Goal: Task Accomplishment & Management: Manage account settings

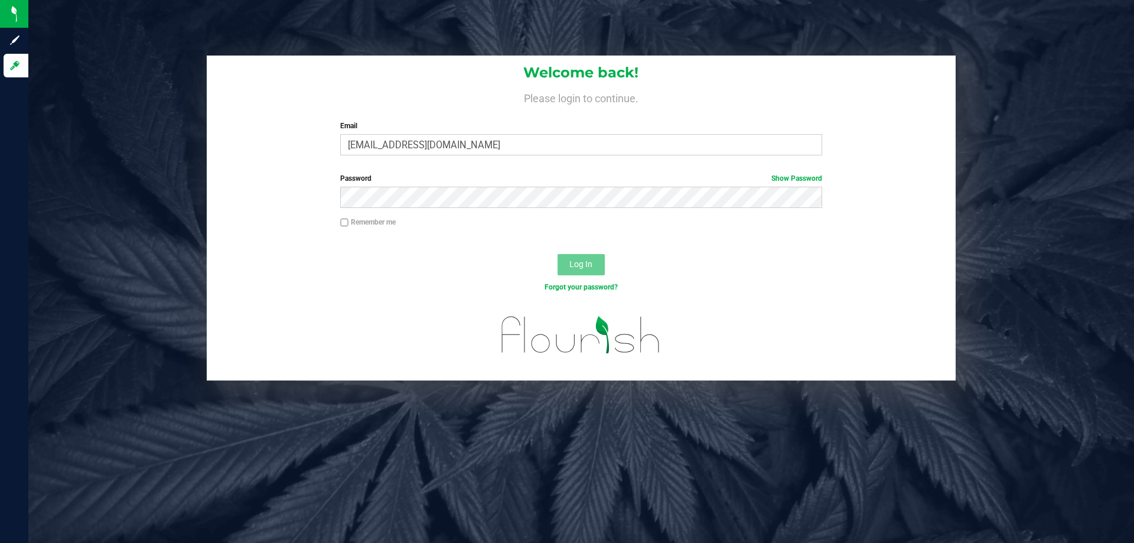
type input "[EMAIL_ADDRESS][DOMAIN_NAME]"
click at [558, 254] on button "Log In" at bounding box center [581, 264] width 47 height 21
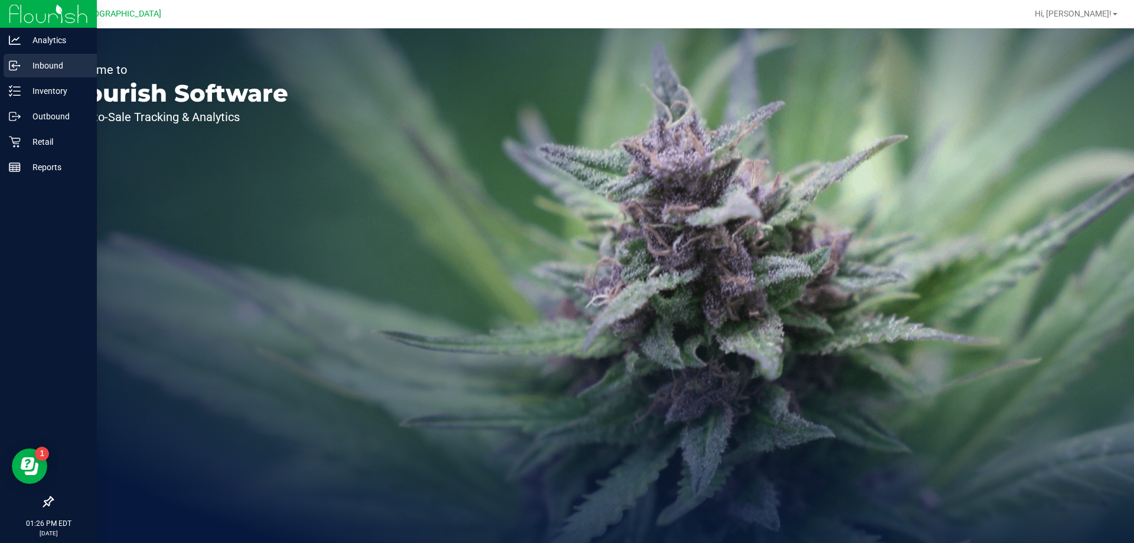
click at [50, 70] on p "Inbound" at bounding box center [56, 65] width 71 height 14
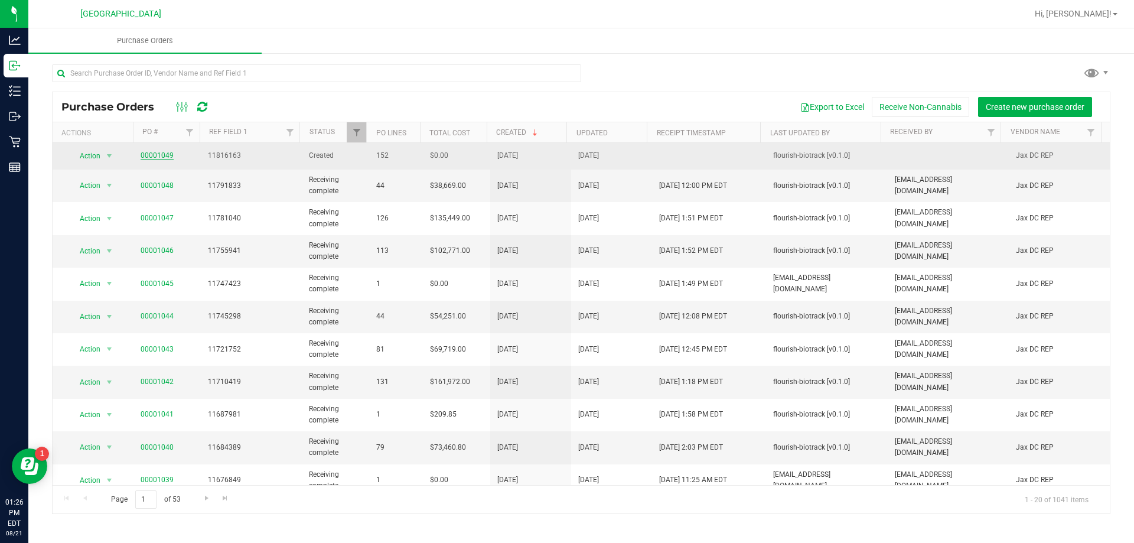
click at [156, 155] on link "00001049" at bounding box center [157, 155] width 33 height 8
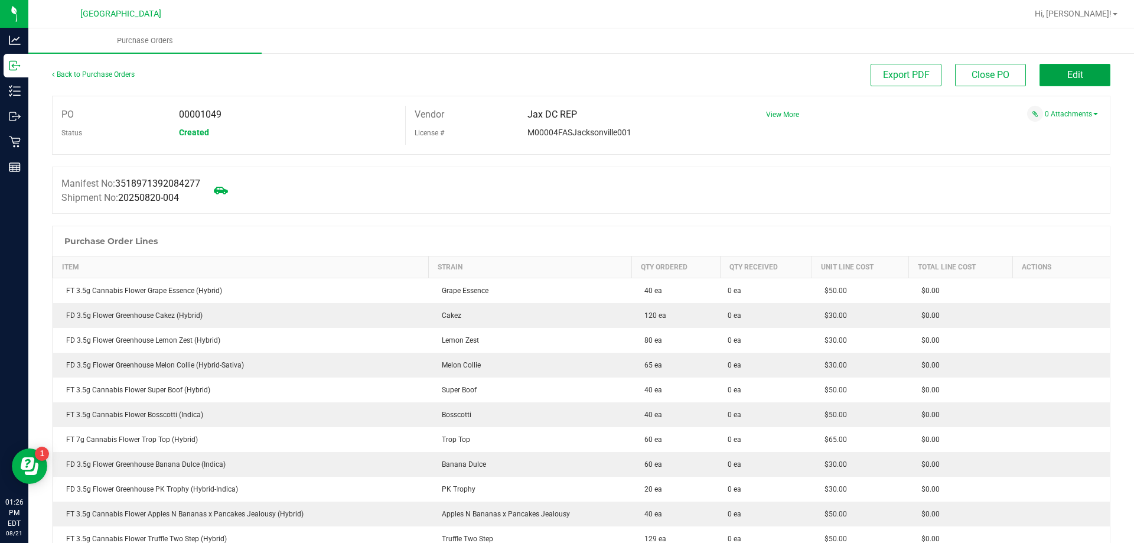
click at [1049, 81] on button "Edit" at bounding box center [1075, 75] width 71 height 22
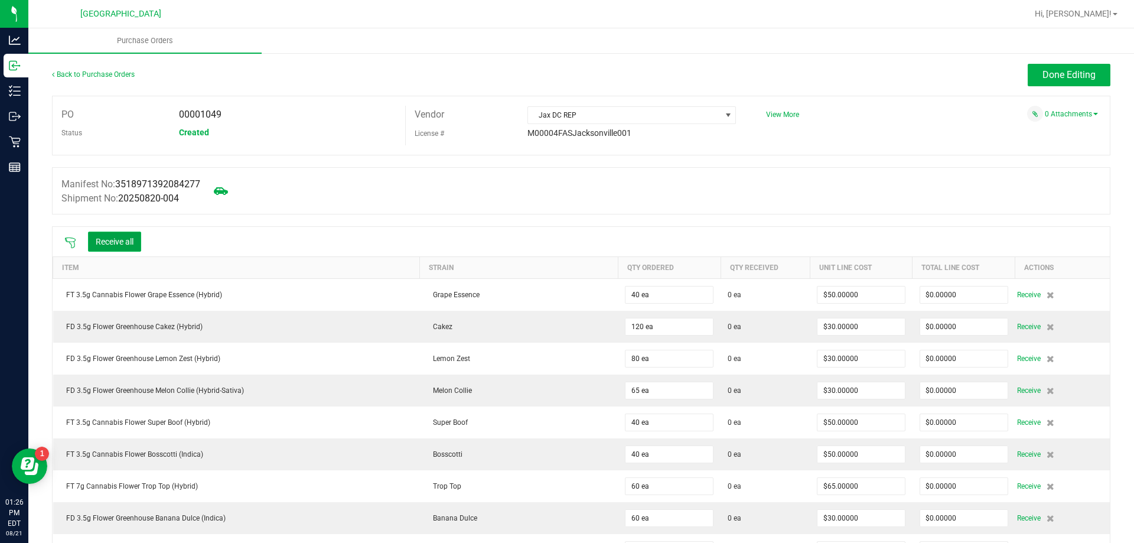
click at [123, 243] on button "Receive all" at bounding box center [114, 242] width 53 height 20
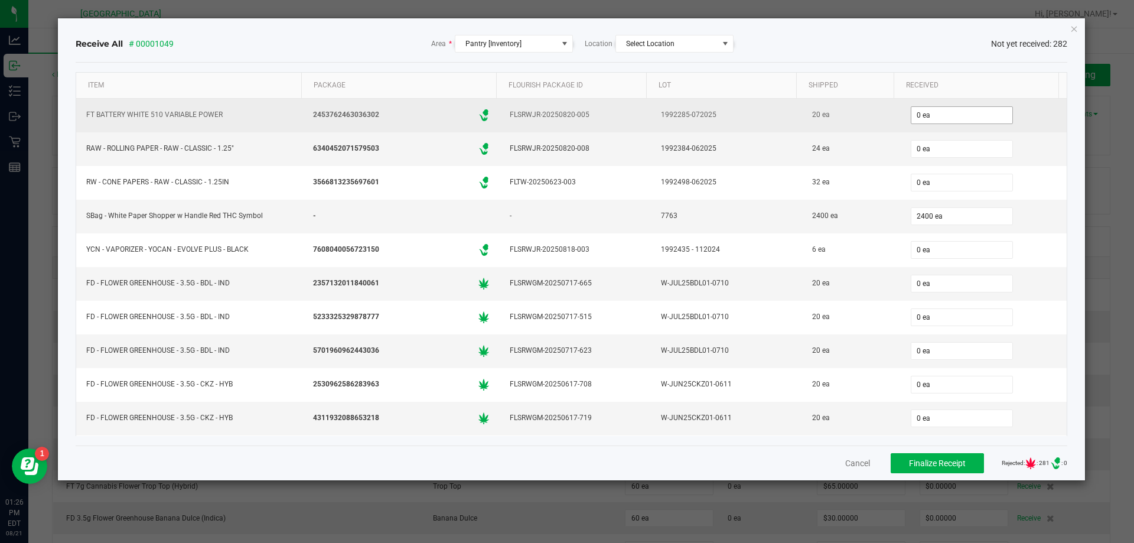
click at [959, 118] on input "0 ea" at bounding box center [962, 115] width 101 height 17
click at [945, 117] on input "0" at bounding box center [962, 115] width 101 height 17
click at [964, 116] on input "0" at bounding box center [962, 115] width 101 height 17
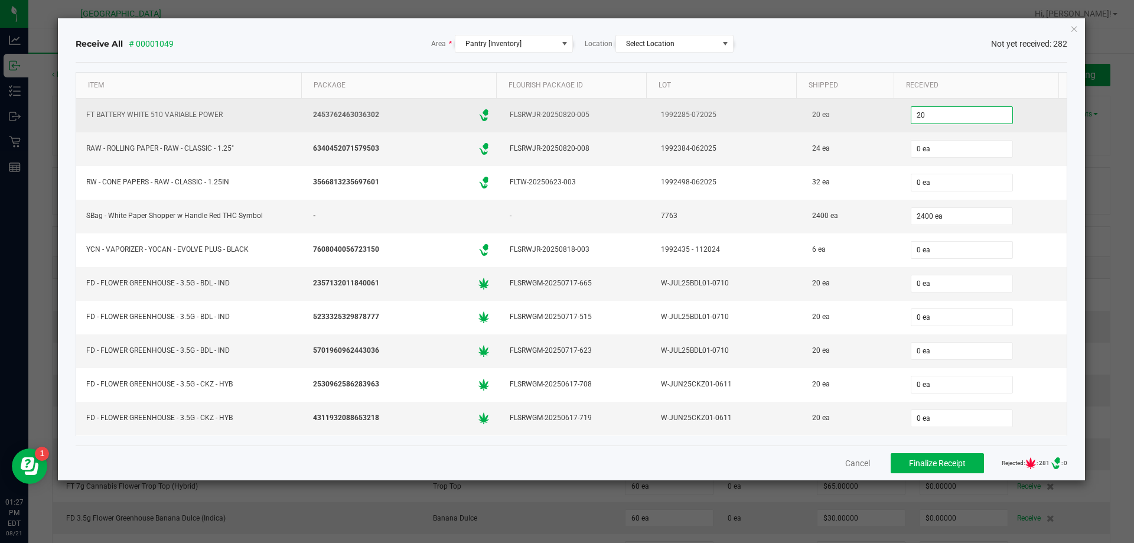
type input "20"
type input "24"
type input "20 ea"
type input "24"
type input "32"
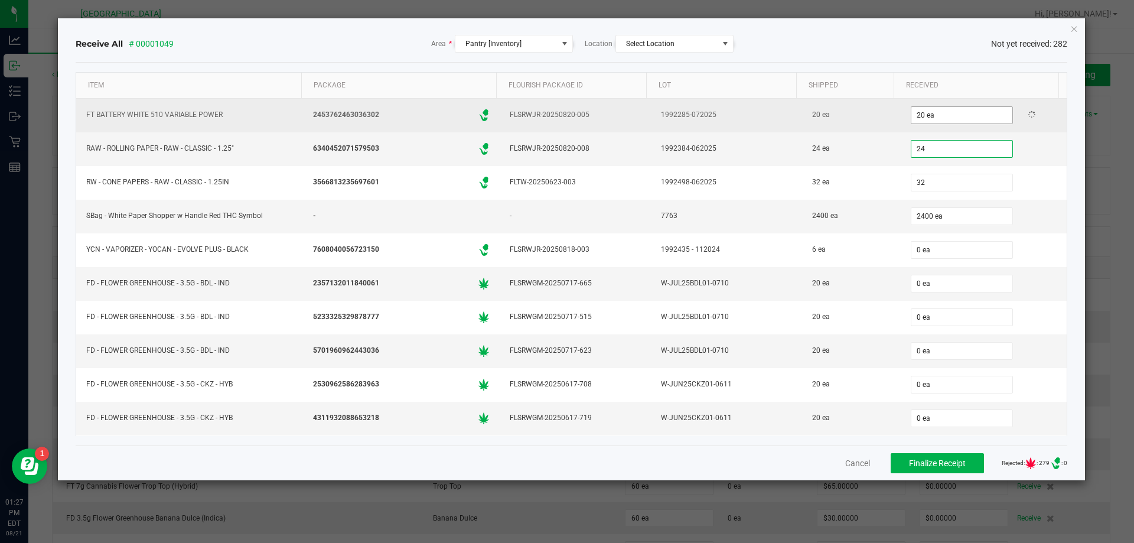
type input "24 ea"
type input "32"
type input "2400"
type input "32 ea"
type input "0"
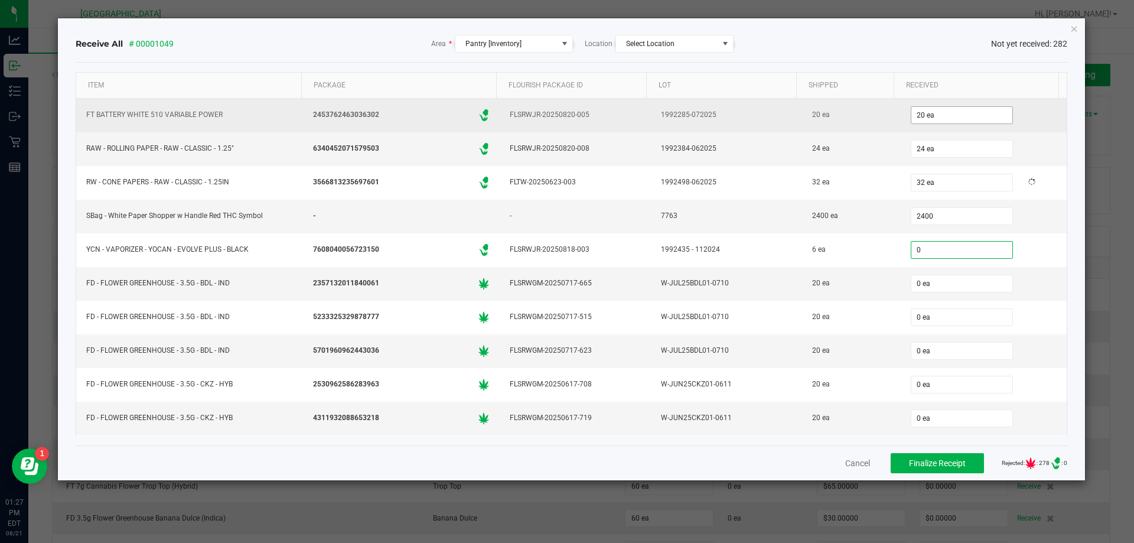
type input "2400 ea"
type input "6"
type input "20"
type input "6 ea"
type input "20"
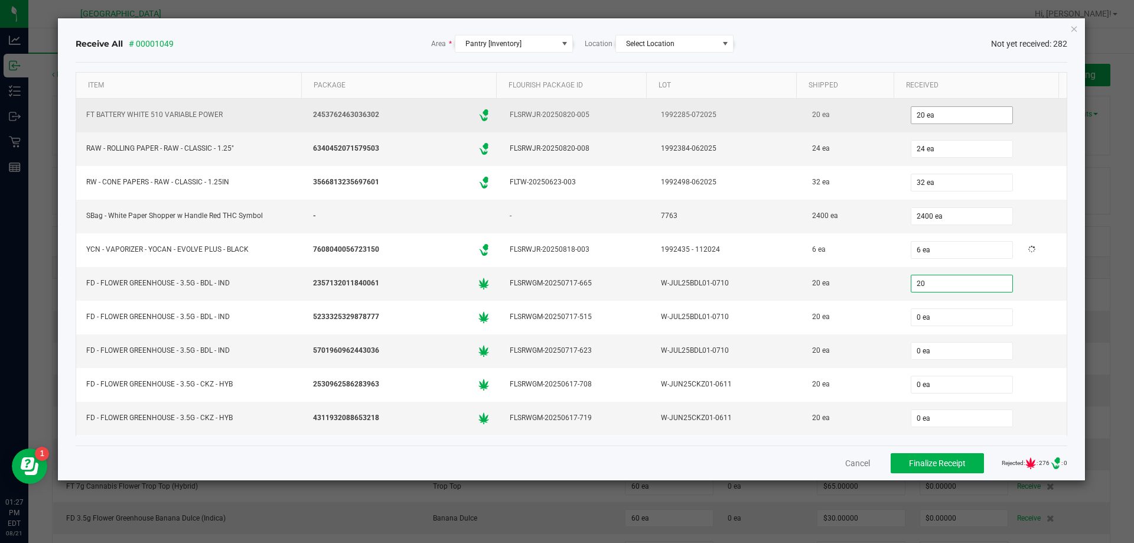
type input "0"
type input "20 ea"
type input "20"
type input "0"
type input "20 ea"
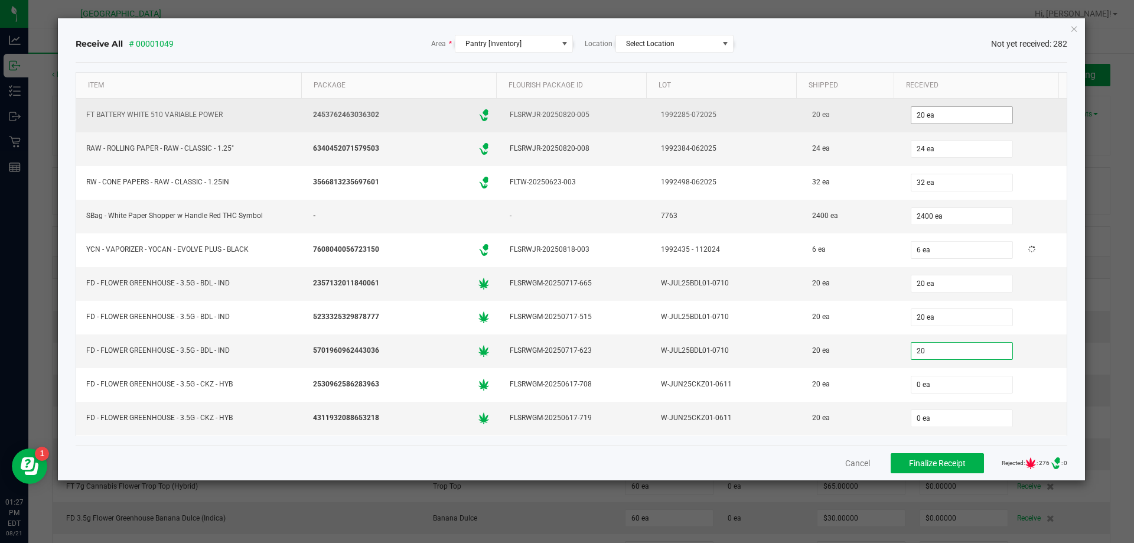
type input "20"
type input "0"
type input "20 ea"
type input "20"
type input "0"
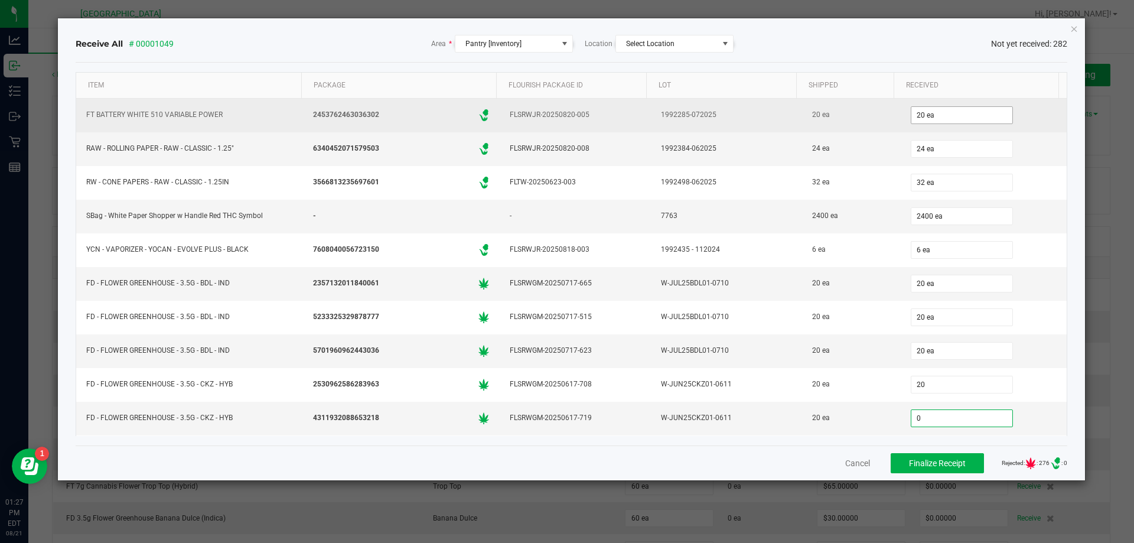
type input "20 ea"
type input "20"
type input "0"
type input "20 ea"
type input "20"
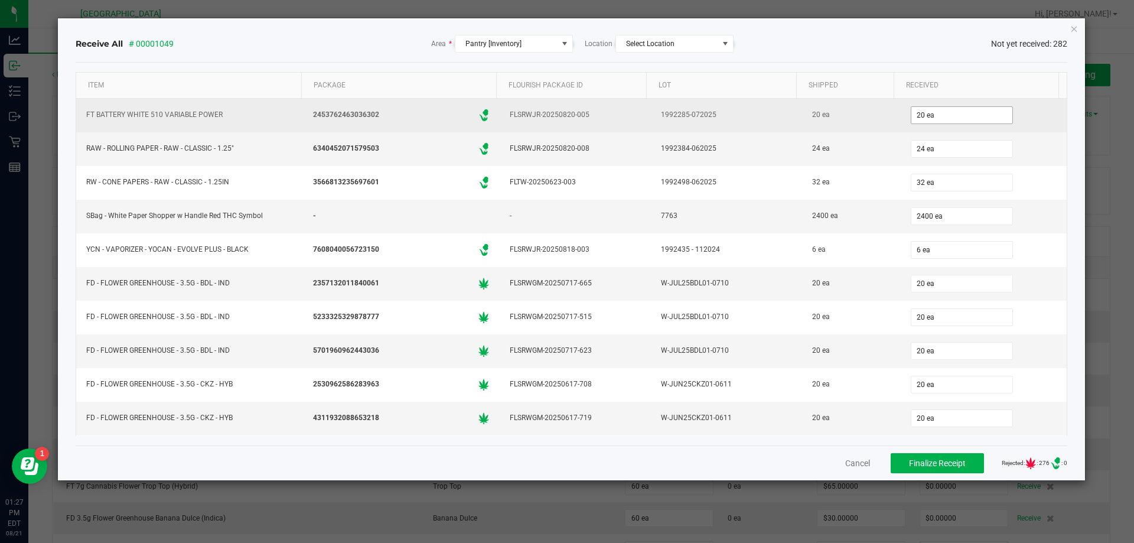
type input "05"
type input "20 ea"
type input "20"
type input "0"
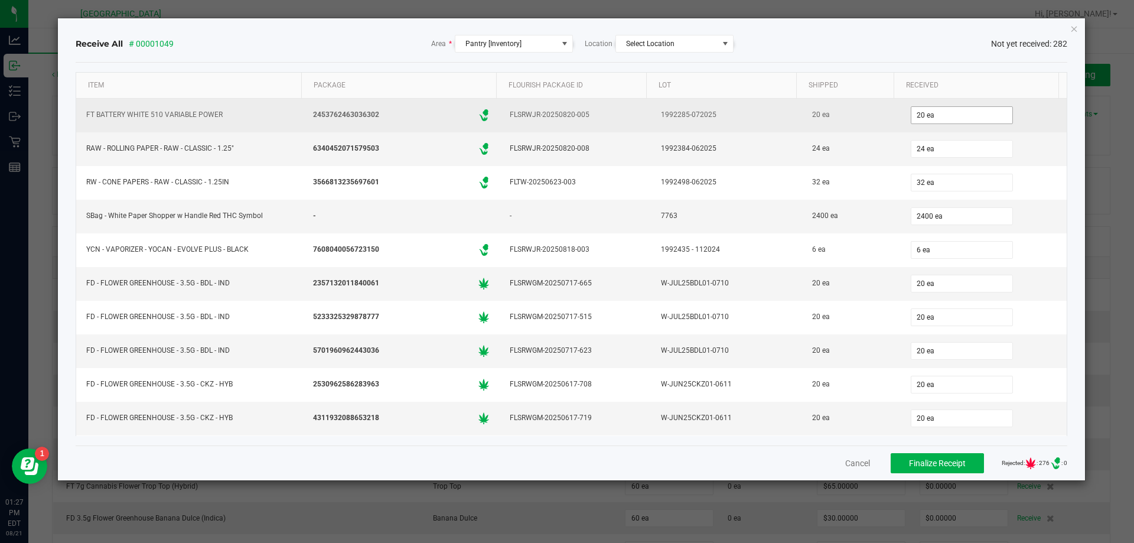
type input "20 ea"
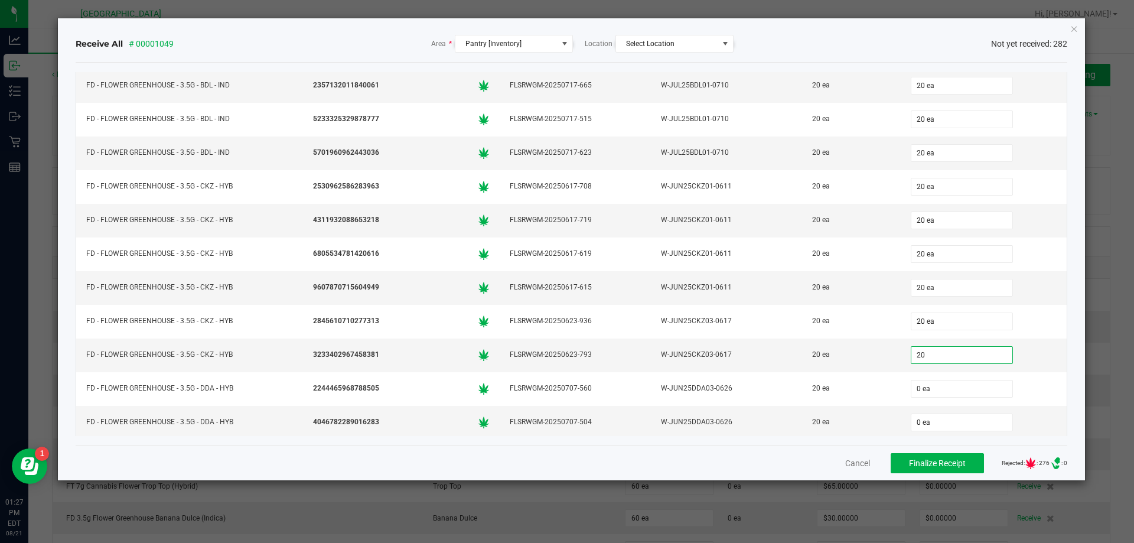
type input "20"
type input "0"
type input "20 ea"
type input "20"
type input "0"
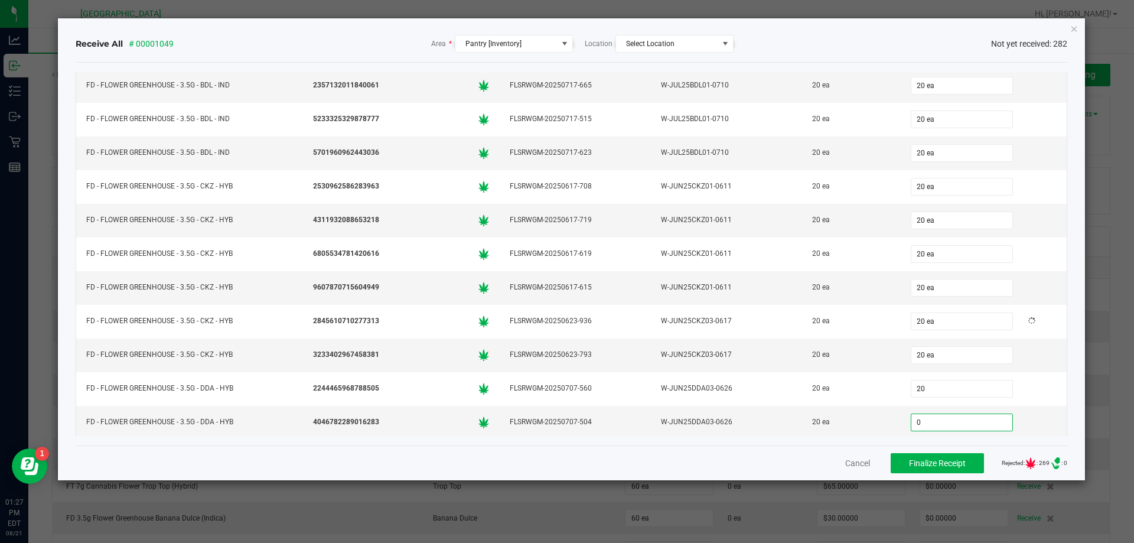
type input "20 ea"
type input "20"
type input "0"
type input "20 ea"
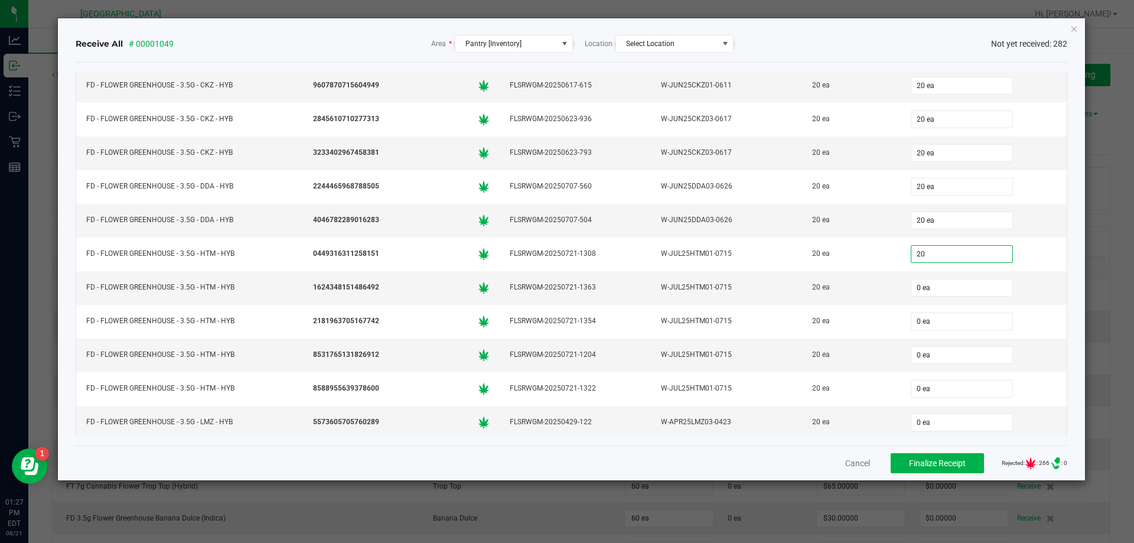
type input "20"
type input "0"
type input "20 ea"
type input "20"
type input "0"
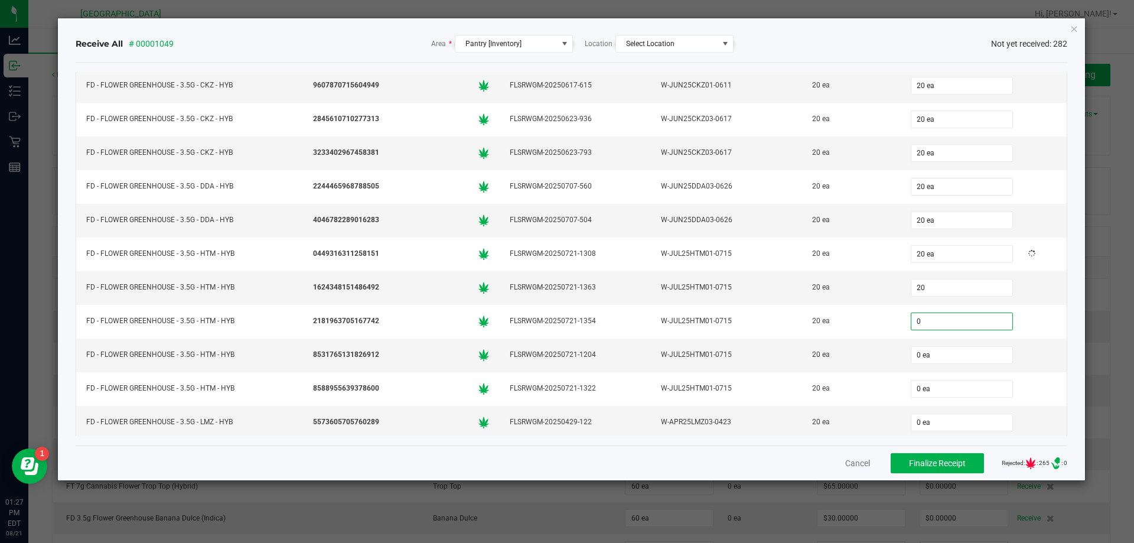
type input "20 ea"
type input "20"
type input "0"
type input "20 ea"
type input "20"
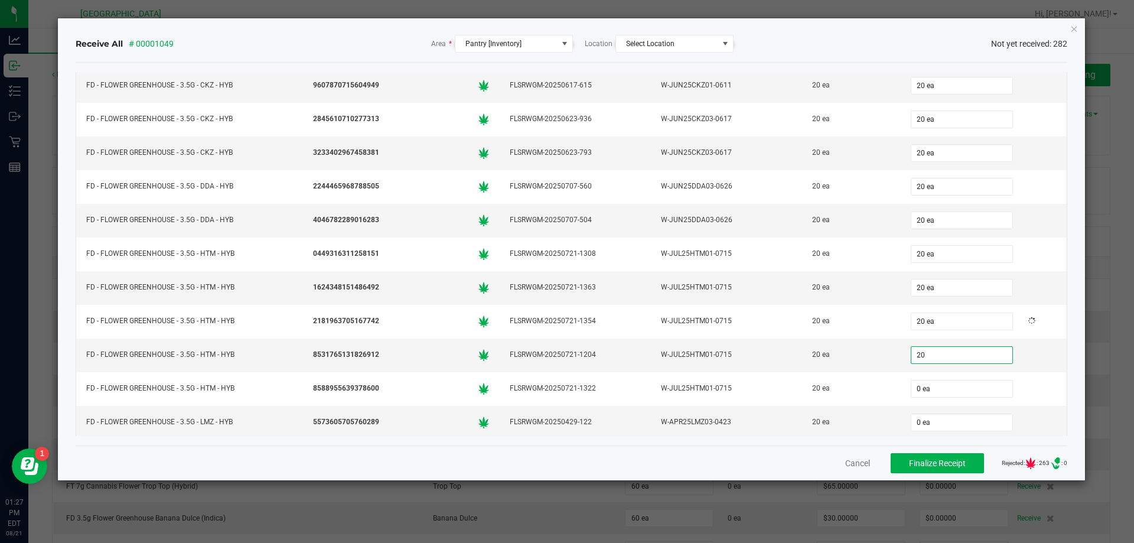
type input "0"
type input "20 ea"
type input "20"
type input "0"
type input "20 ea"
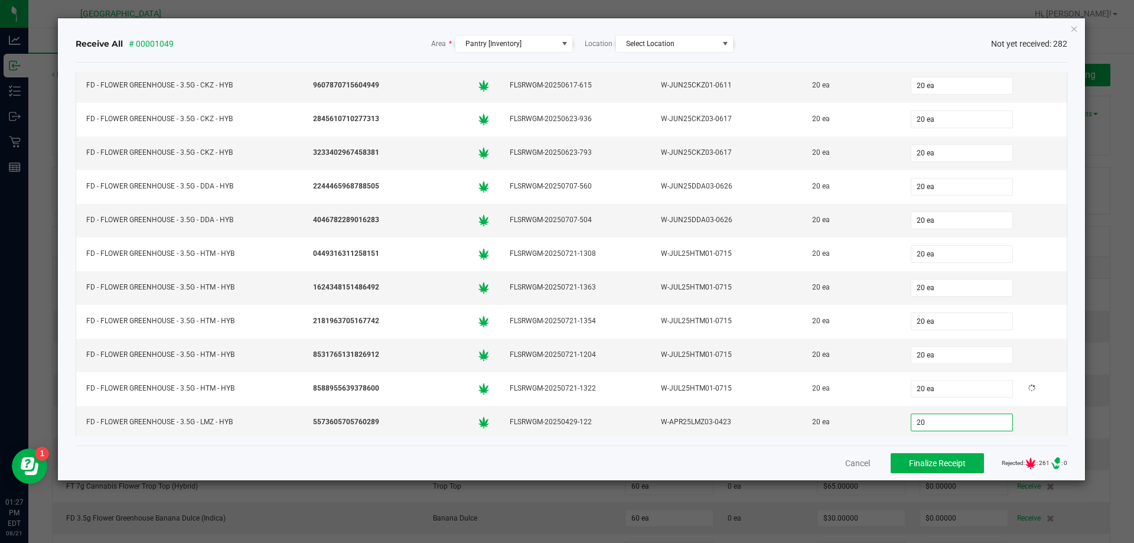
type input "20"
type input "0"
type input "20 ea"
type input "20"
type input "0"
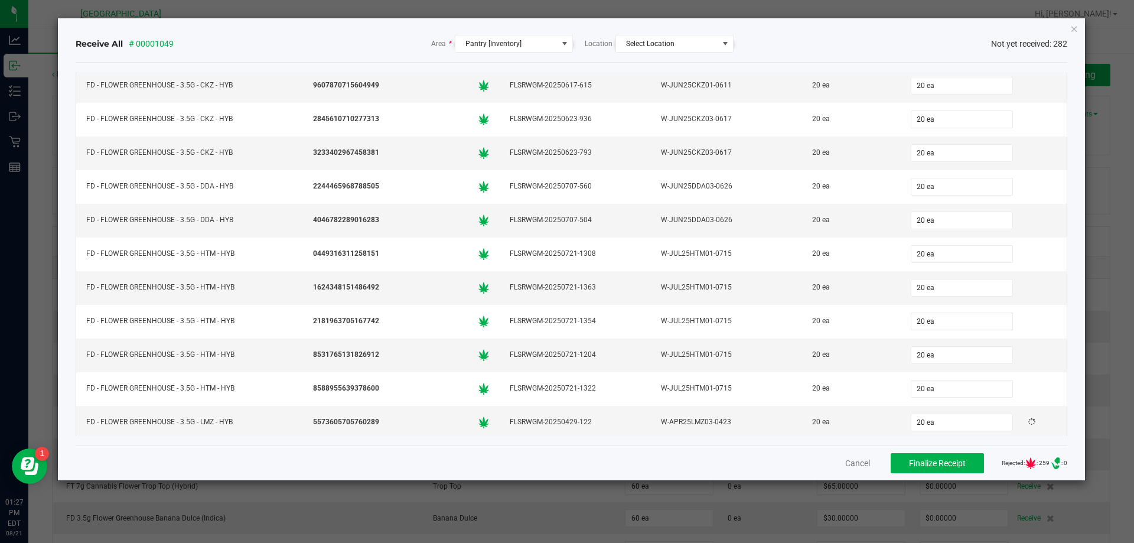
scroll to position [602, 0]
type input "20 ea"
type input "20"
type input "0"
type input "20 ea"
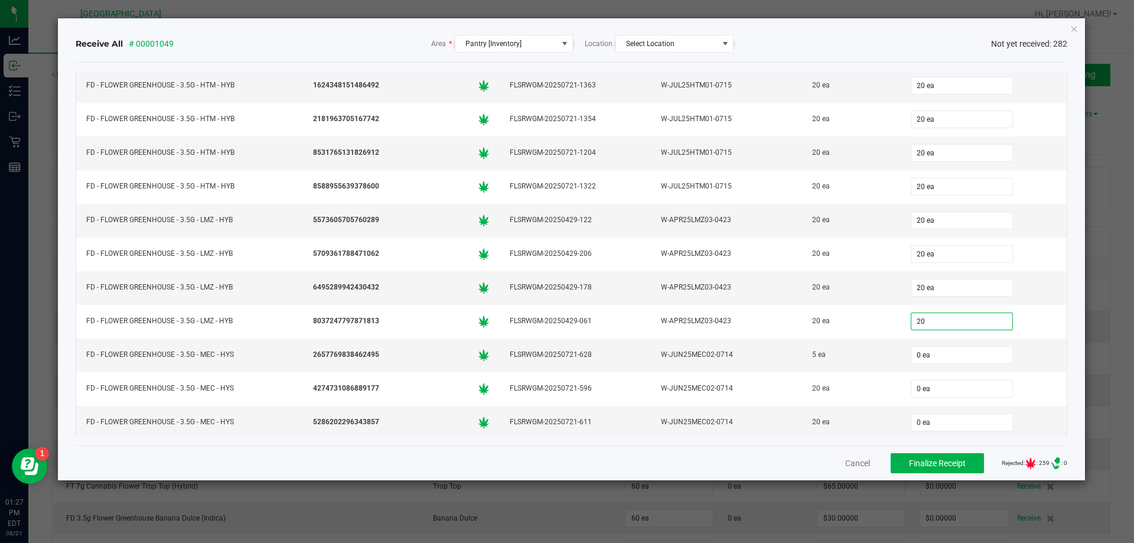
type input "20"
type input "0"
type input "20 ea"
type input "5"
type input "0"
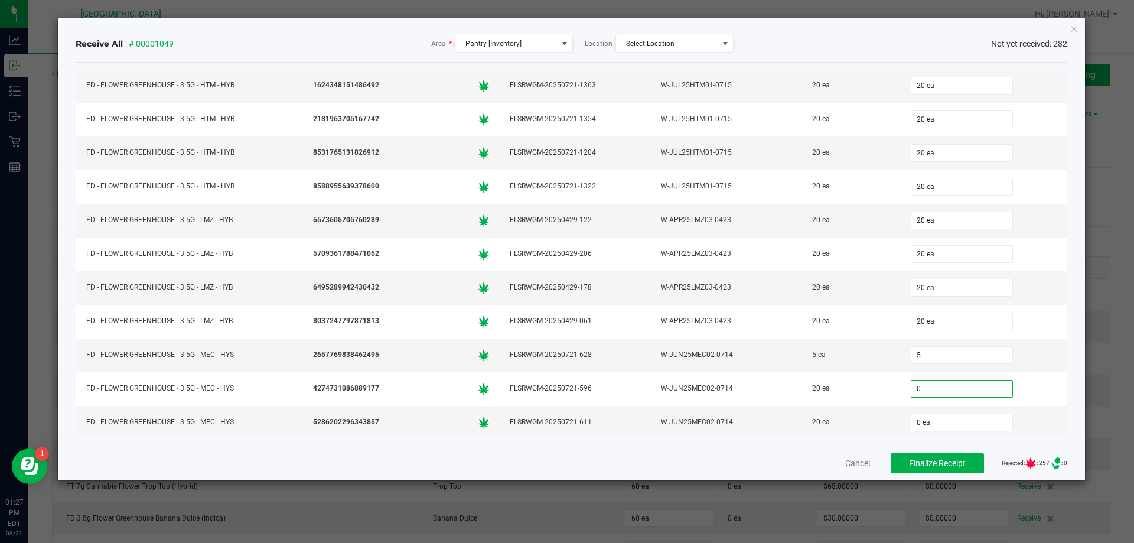
type input "5 ea"
type input "20"
type input "0"
type input "20 ea"
type input "20"
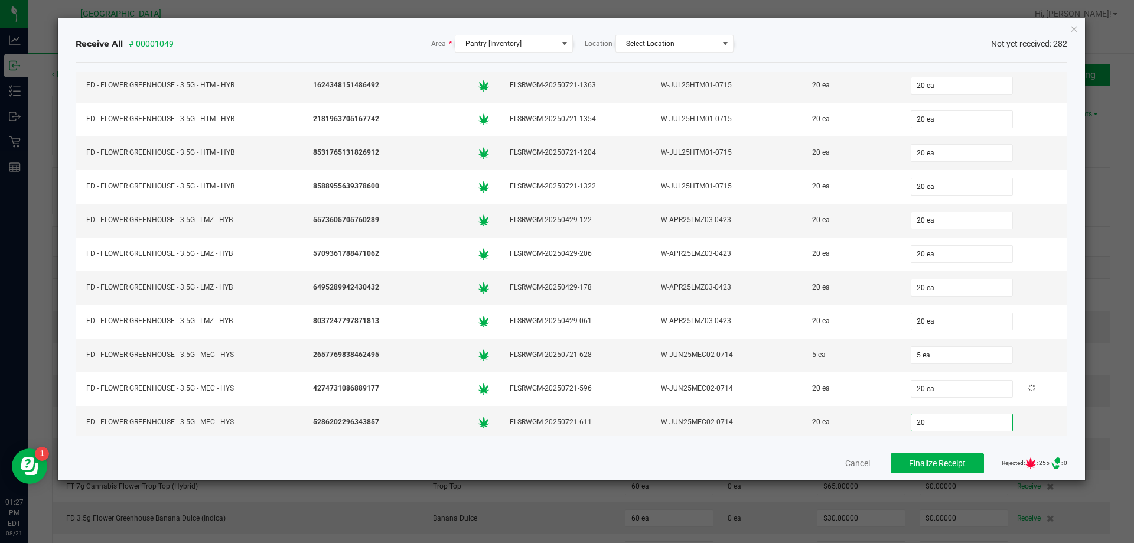
type input "0"
type input "20 ea"
type input "20"
type input "0"
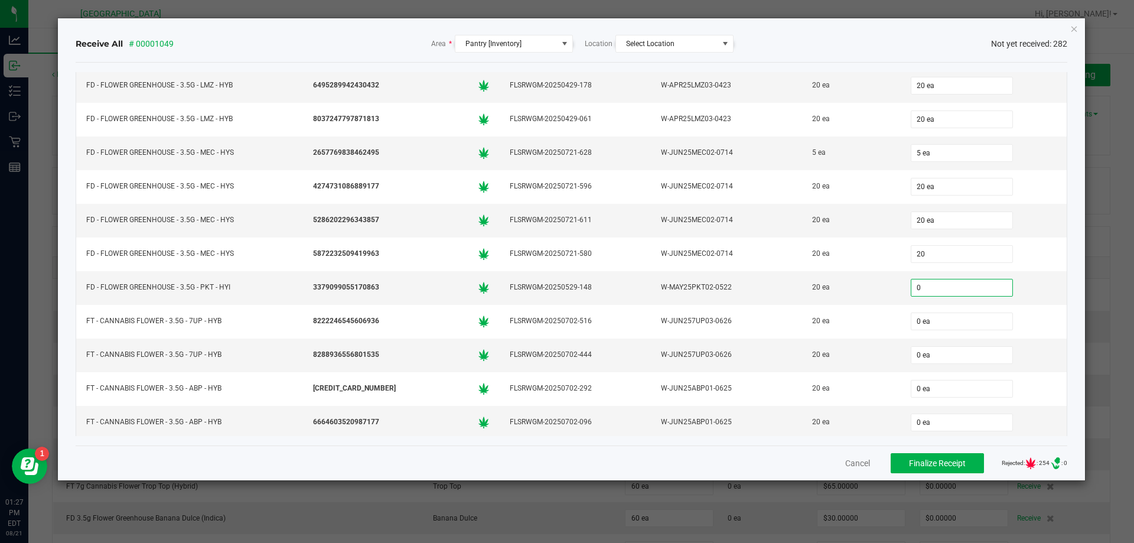
type input "20 ea"
type input "20"
type input "0"
type input "20 ea"
type input "20"
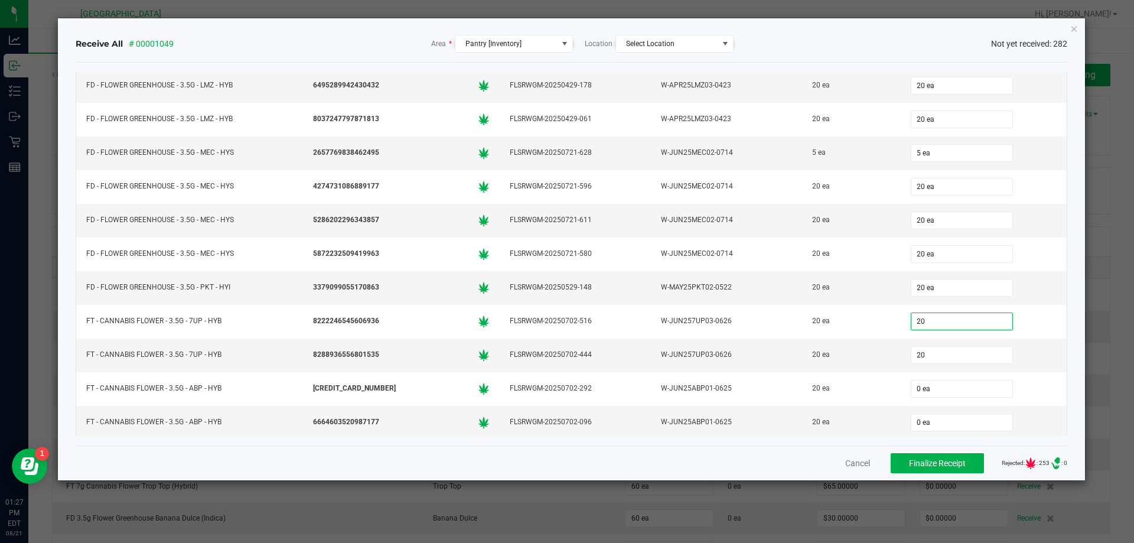
type input "20"
type input "05"
type input "20 ea"
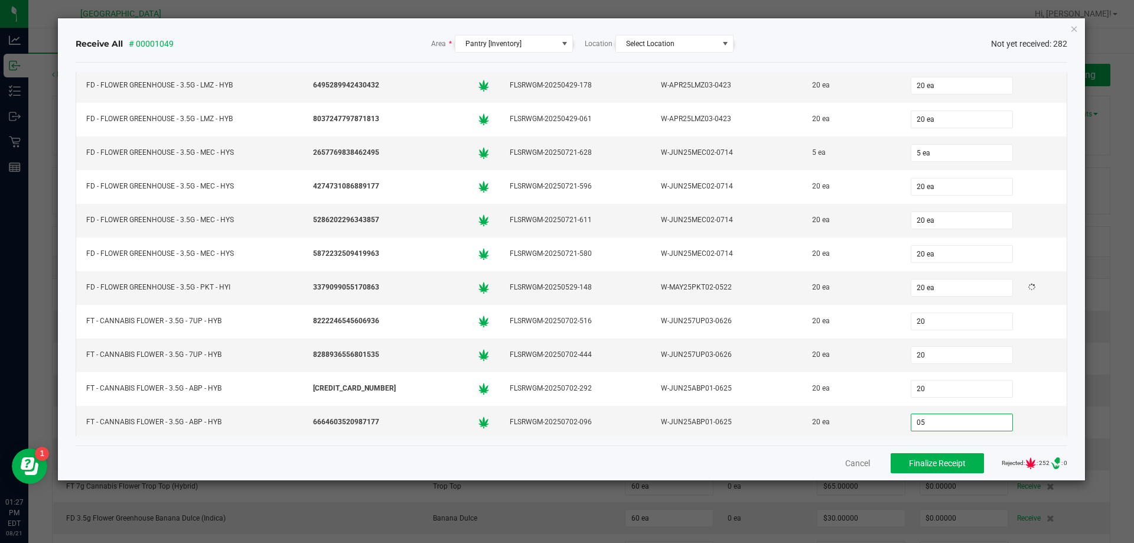
type input "20 ea"
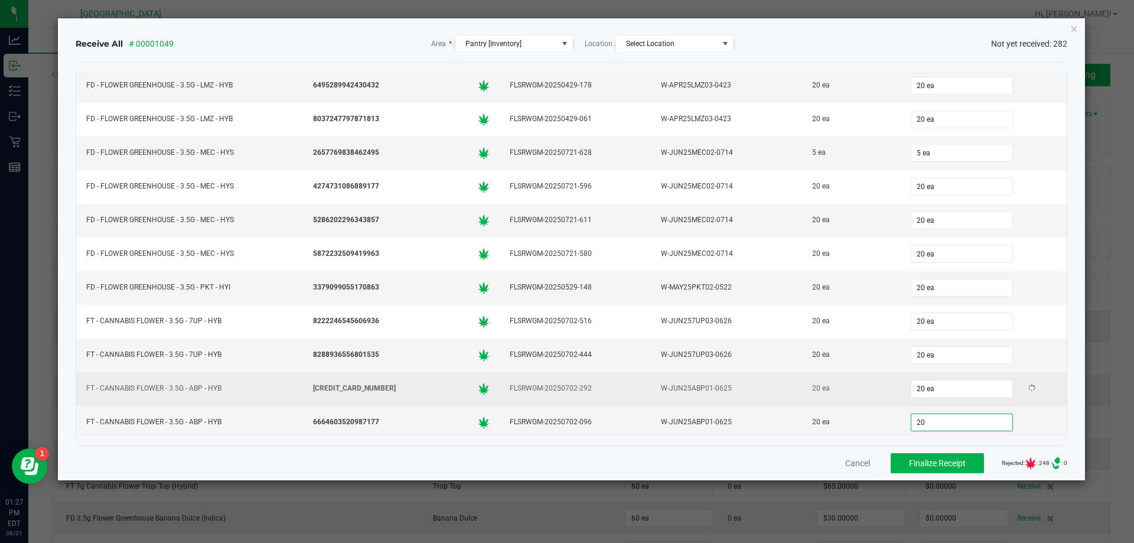
click at [839, 380] on div "20 ea" at bounding box center [851, 388] width 84 height 17
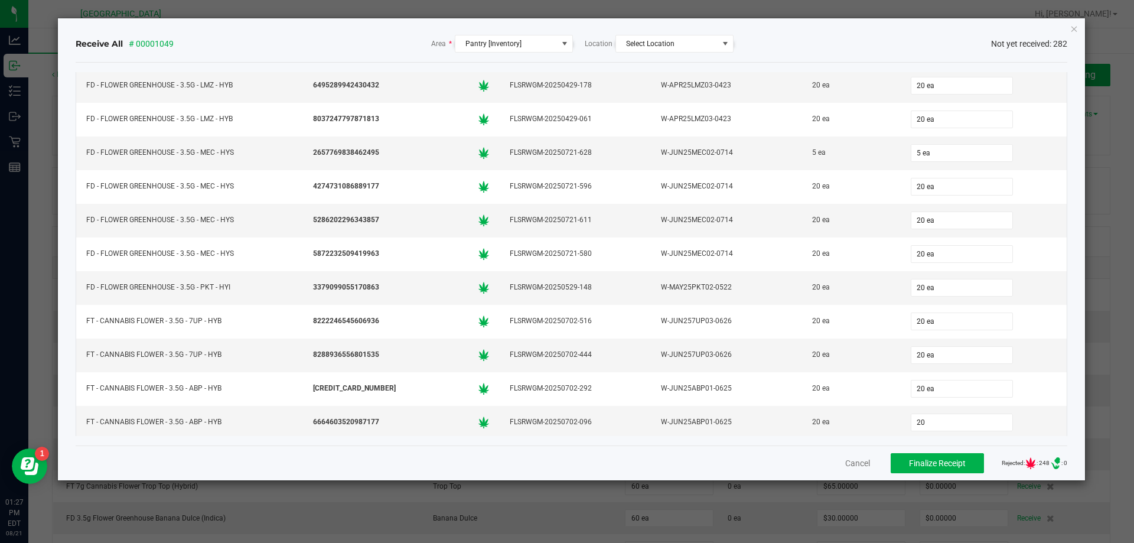
type input "20 ea"
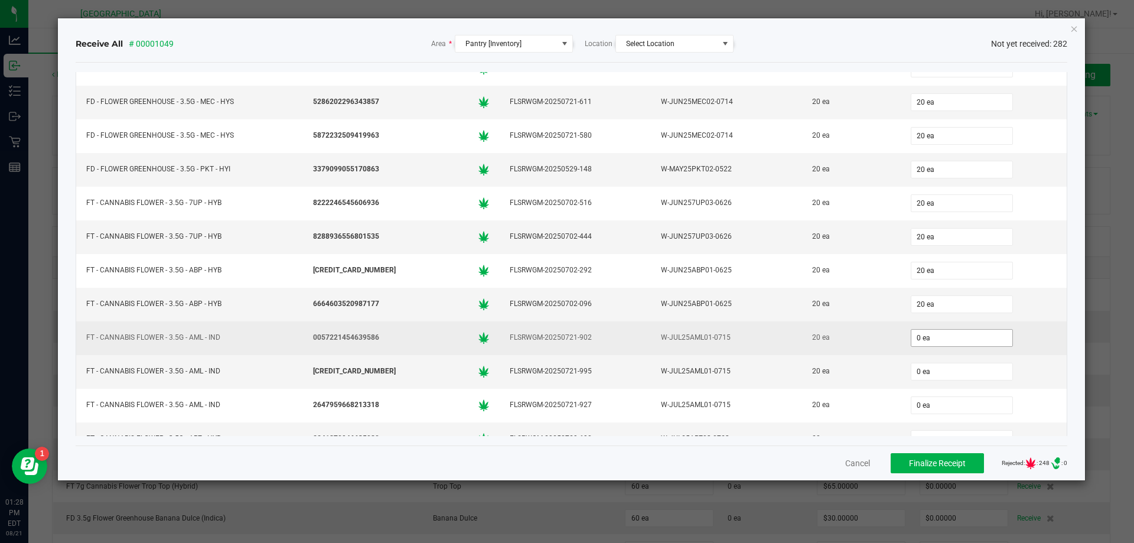
click at [929, 331] on input "0 ea" at bounding box center [962, 338] width 101 height 17
type input "20"
type input "0"
type input "20 ea"
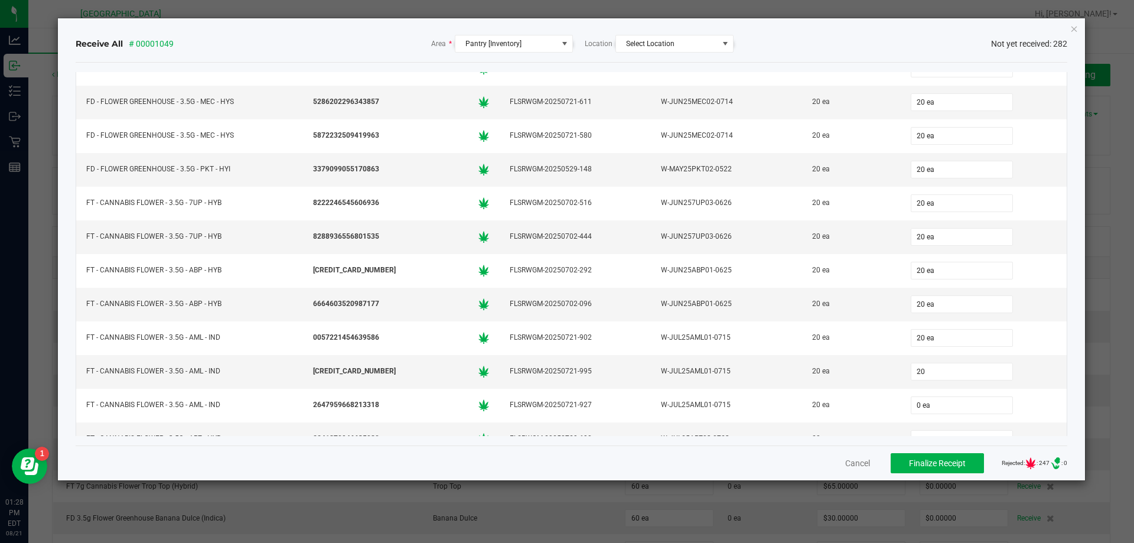
type input "20 ea"
